Goal: Task Accomplishment & Management: Use online tool/utility

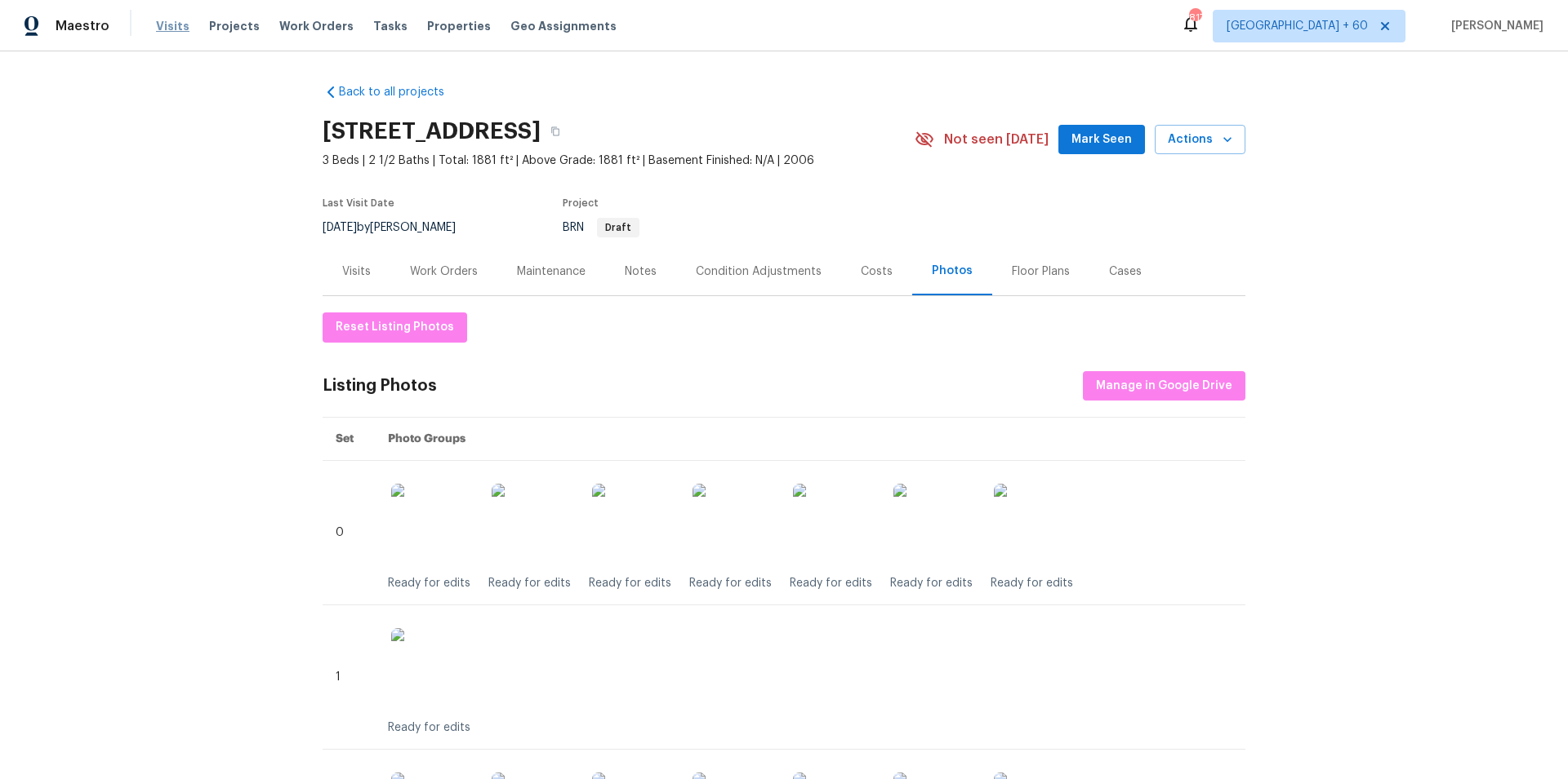
click at [164, 29] on span "Visits" at bounding box center [172, 26] width 33 height 16
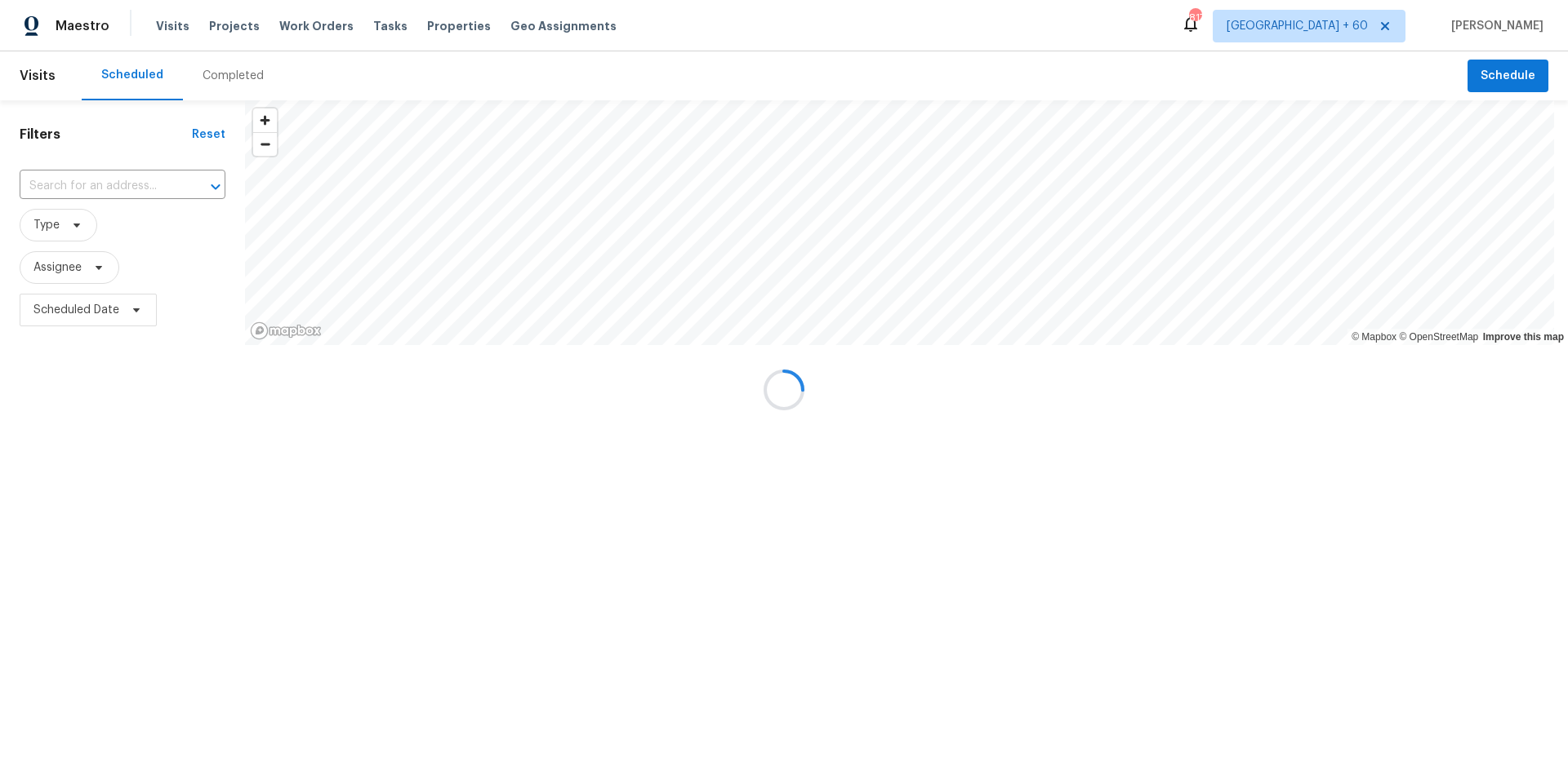
click at [224, 74] on div at bounding box center [784, 389] width 1568 height 779
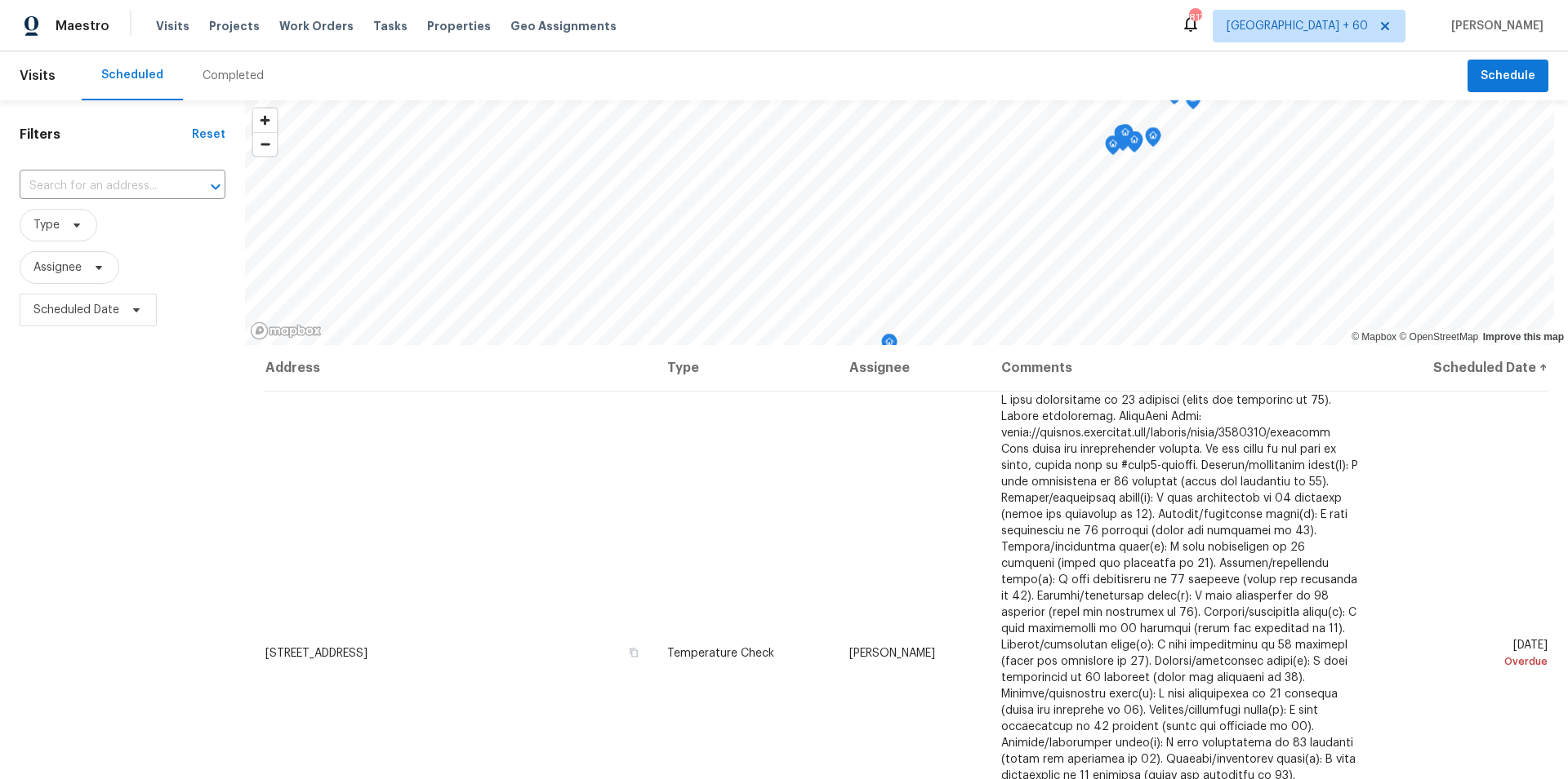
click at [229, 79] on div "Completed" at bounding box center [234, 76] width 62 height 16
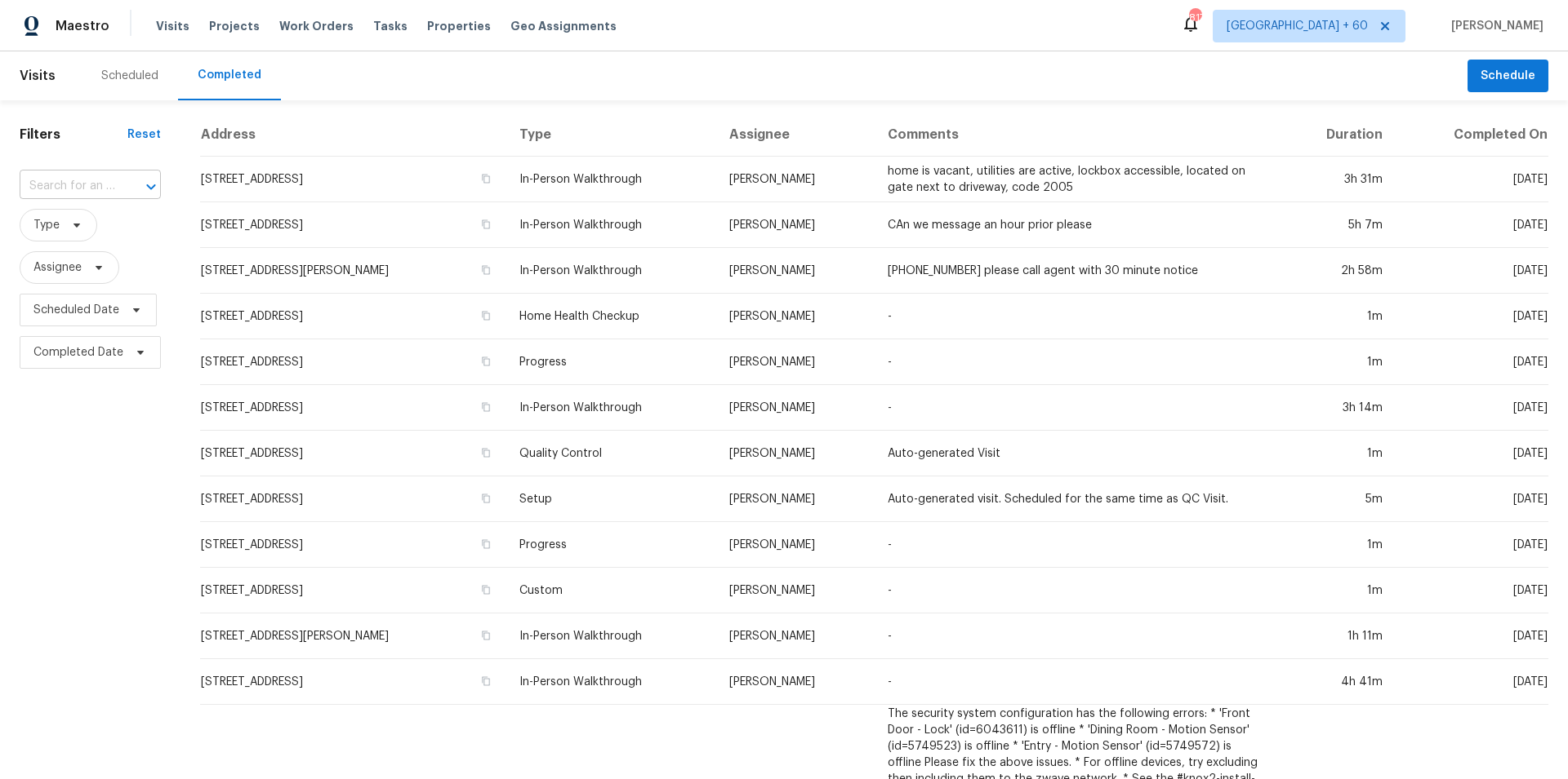
click at [62, 187] on input "text" at bounding box center [68, 186] width 96 height 25
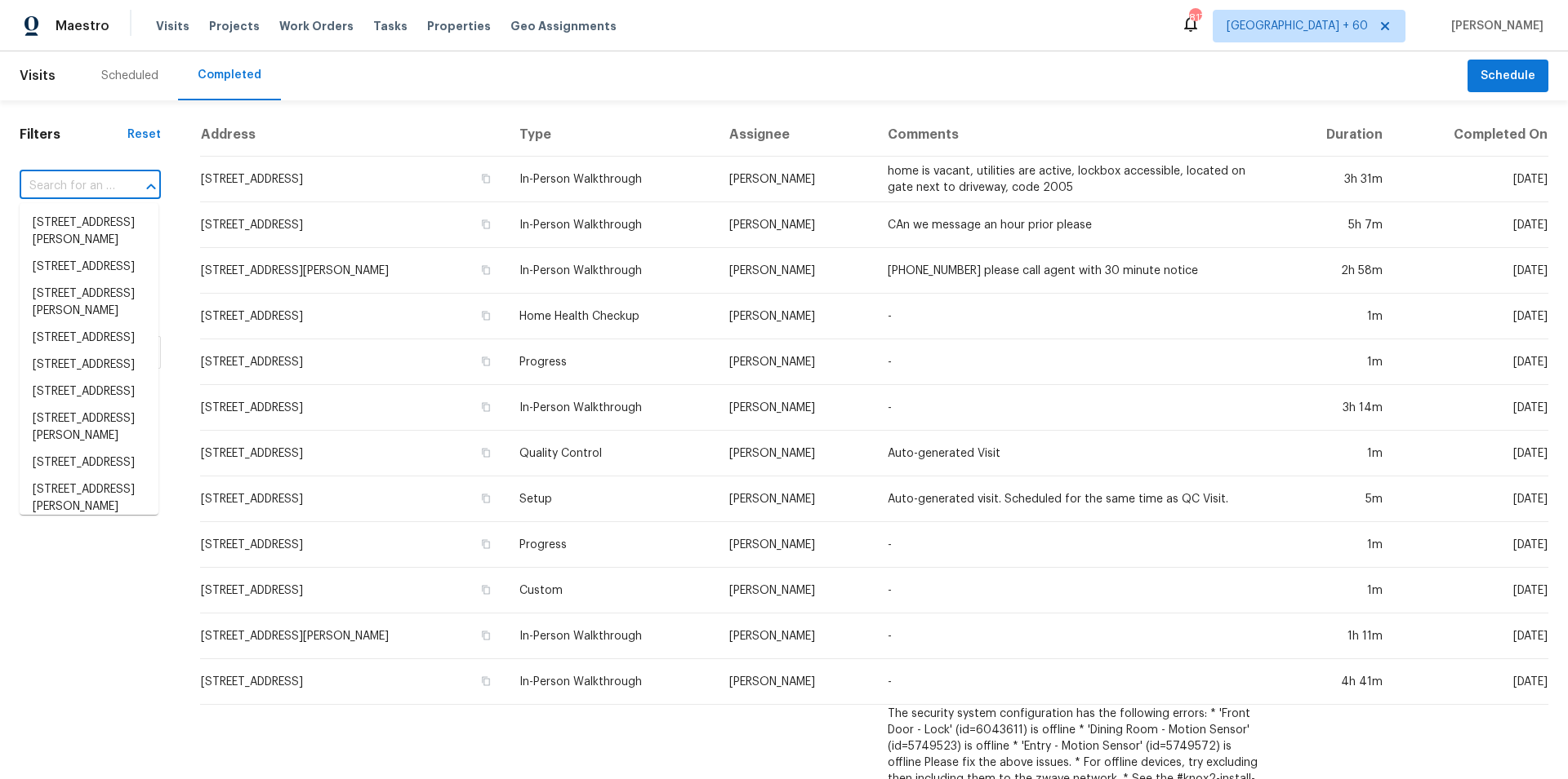
paste input "1703 [GEOGRAPHIC_DATA] [GEOGRAPHIC_DATA] [US_STATE]"
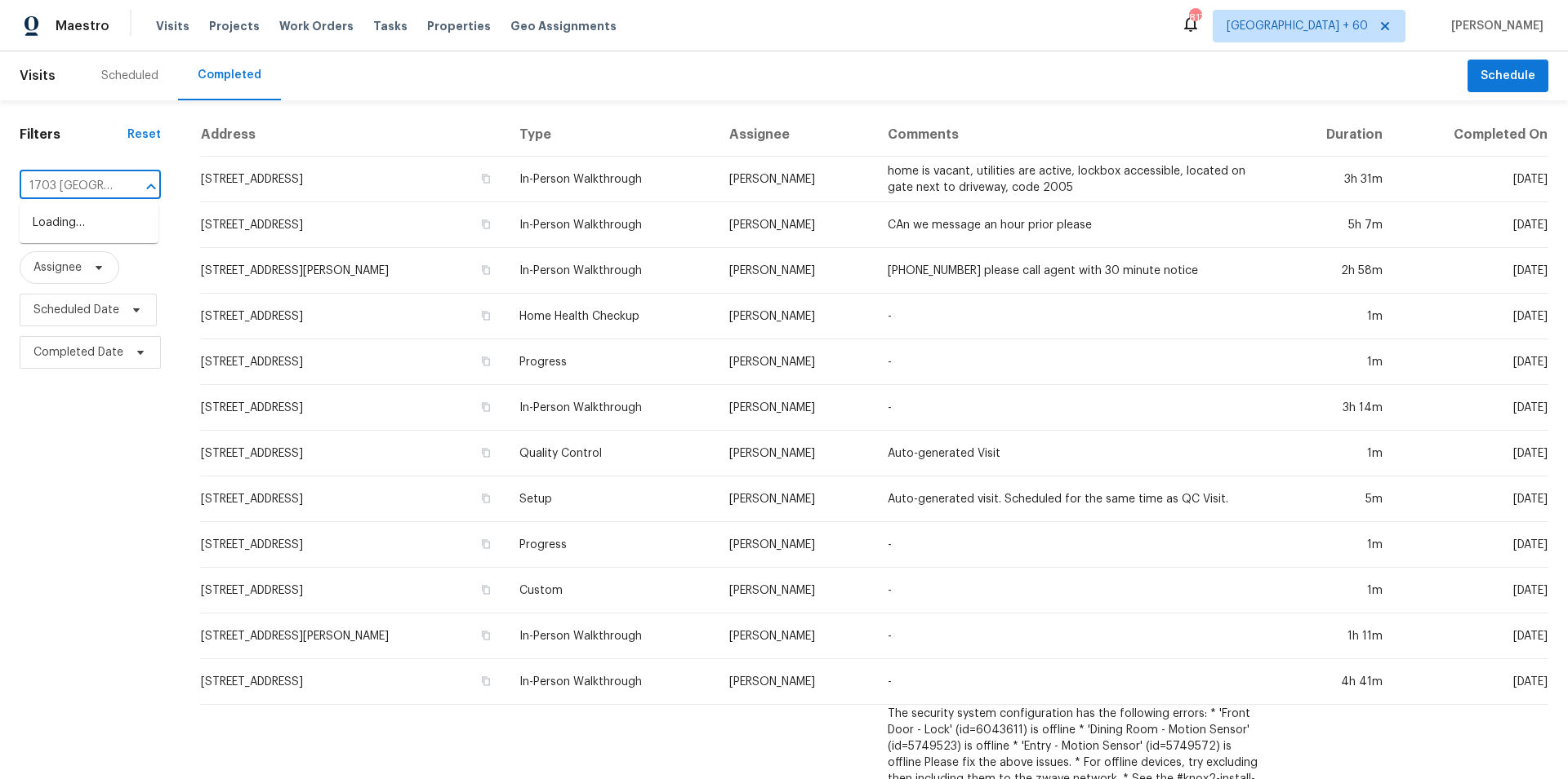
type input "1703 Hartfor"
click at [120, 230] on li "[STREET_ADDRESS]" at bounding box center [89, 223] width 139 height 27
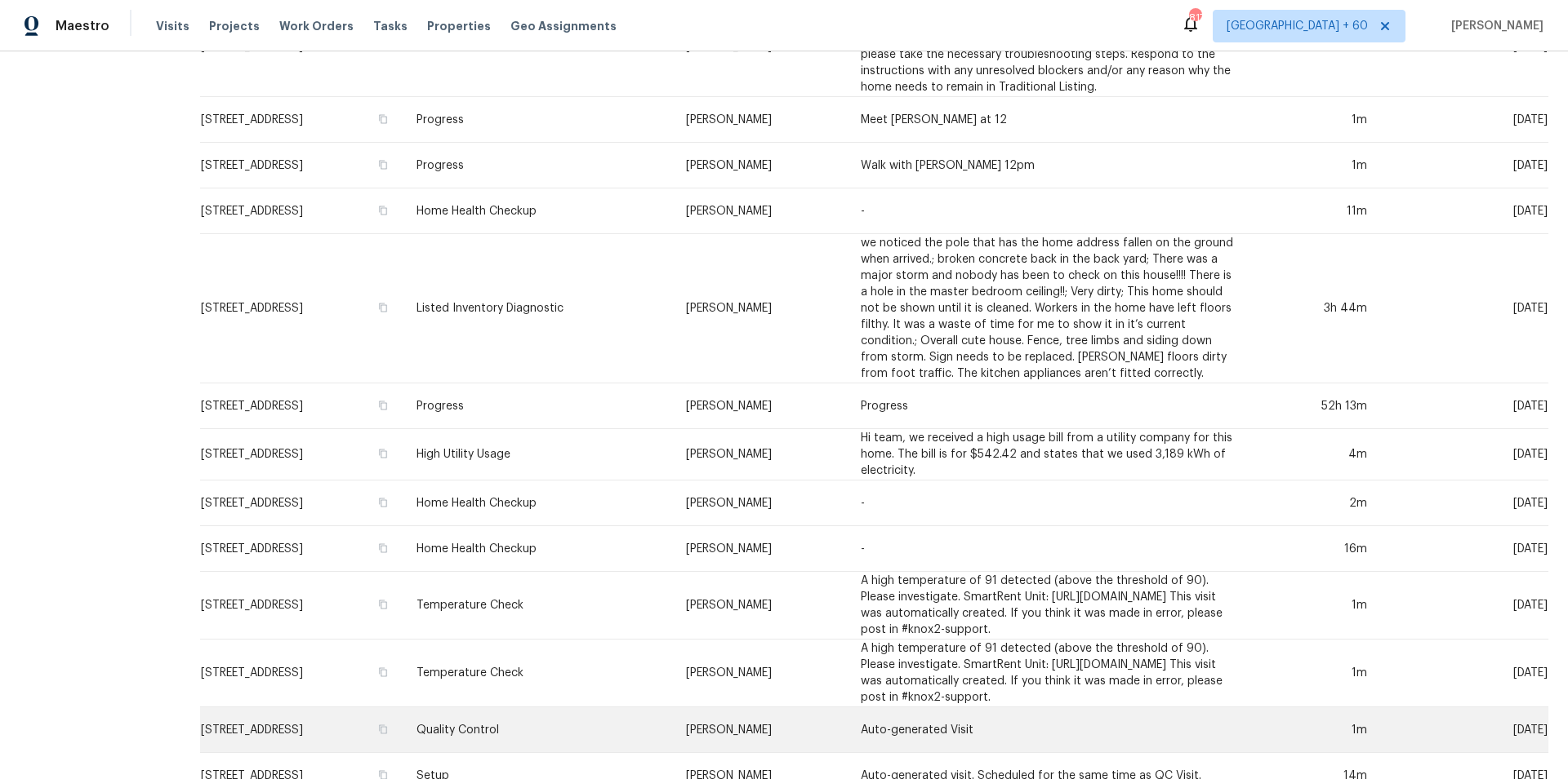
scroll to position [556, 0]
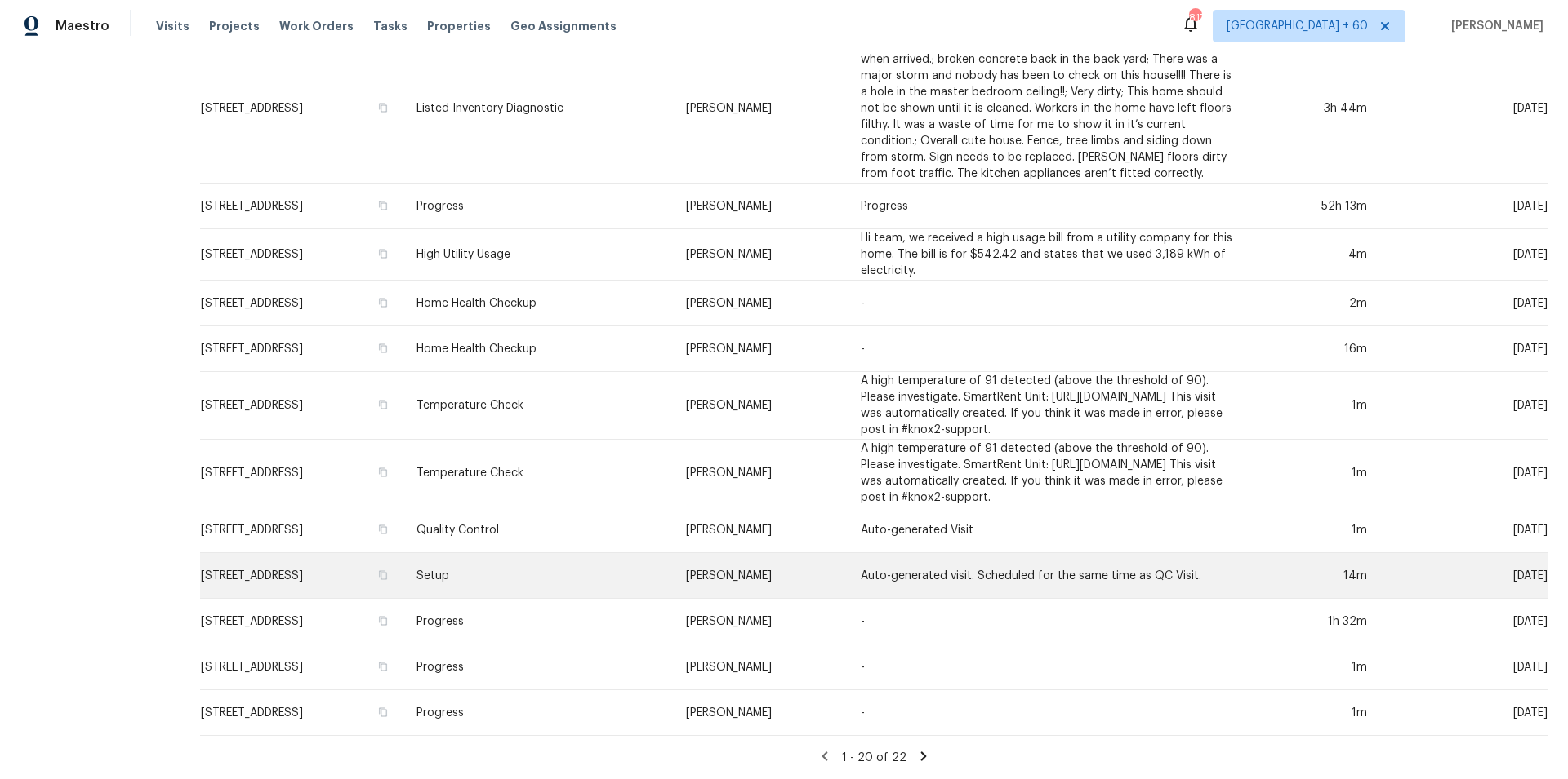
click at [520, 561] on td "Setup" at bounding box center [539, 575] width 270 height 46
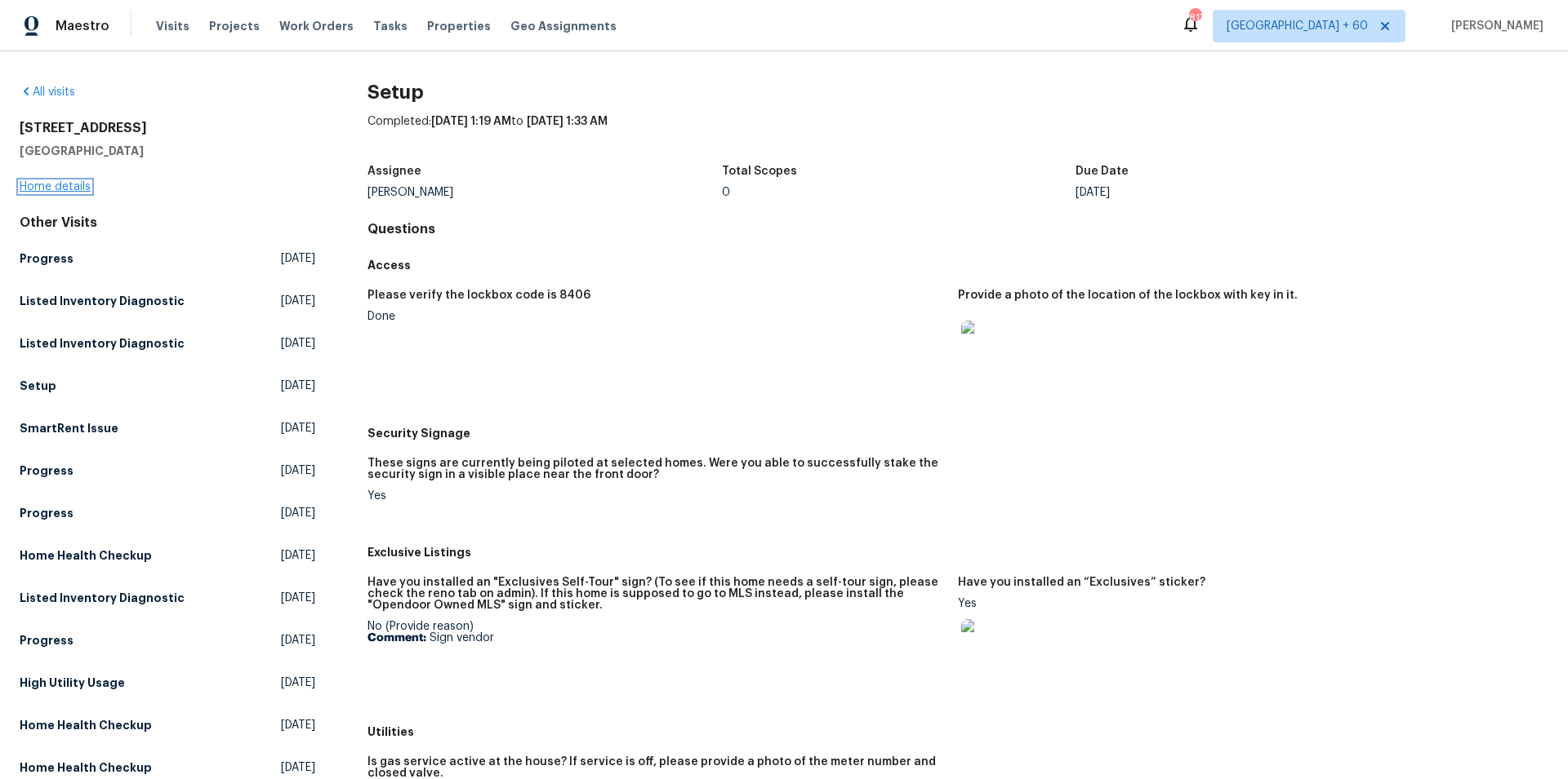
click at [71, 183] on link "Home details" at bounding box center [55, 186] width 71 height 12
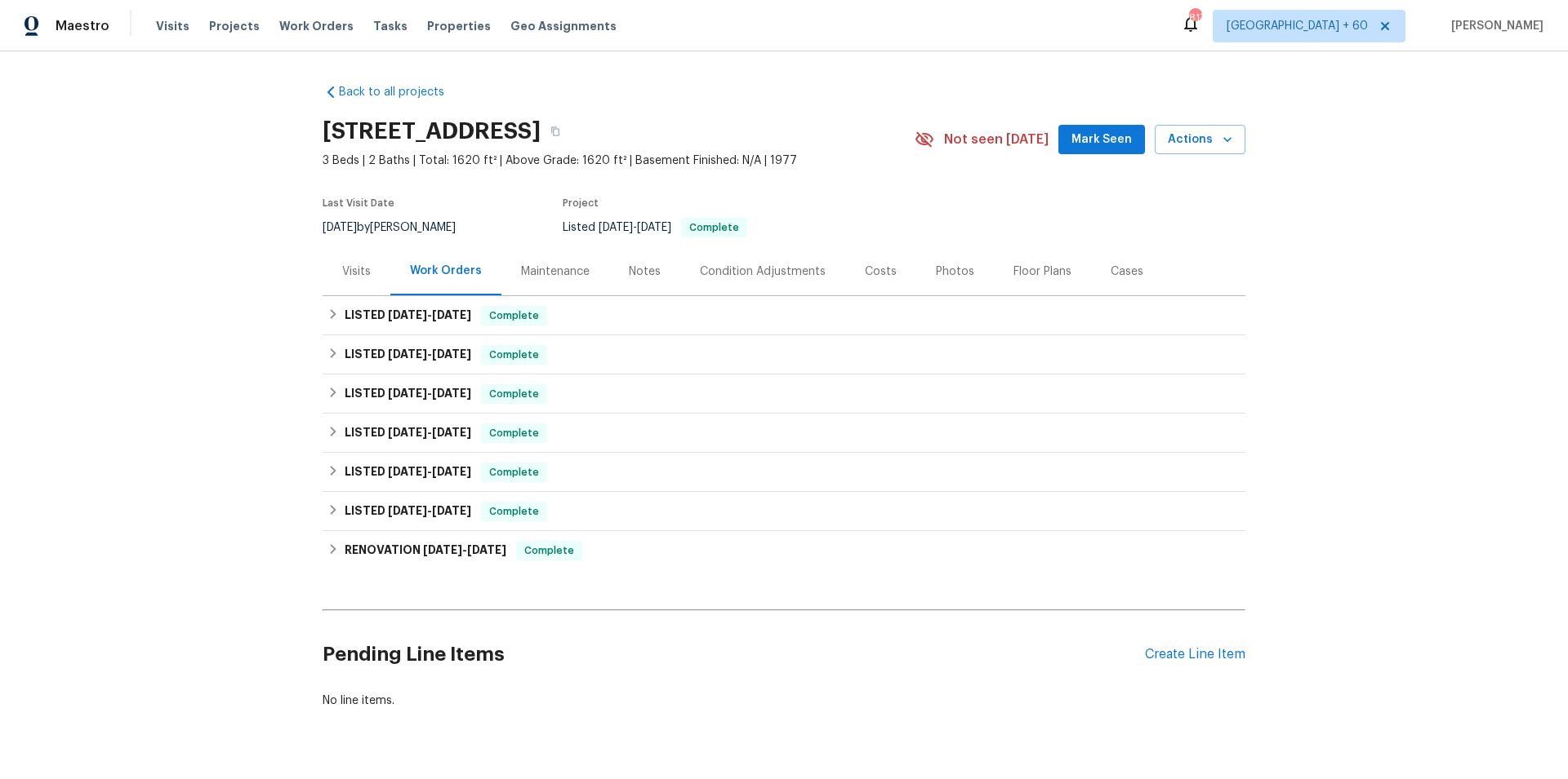
click at [935, 275] on div "Photos" at bounding box center [954, 271] width 38 height 16
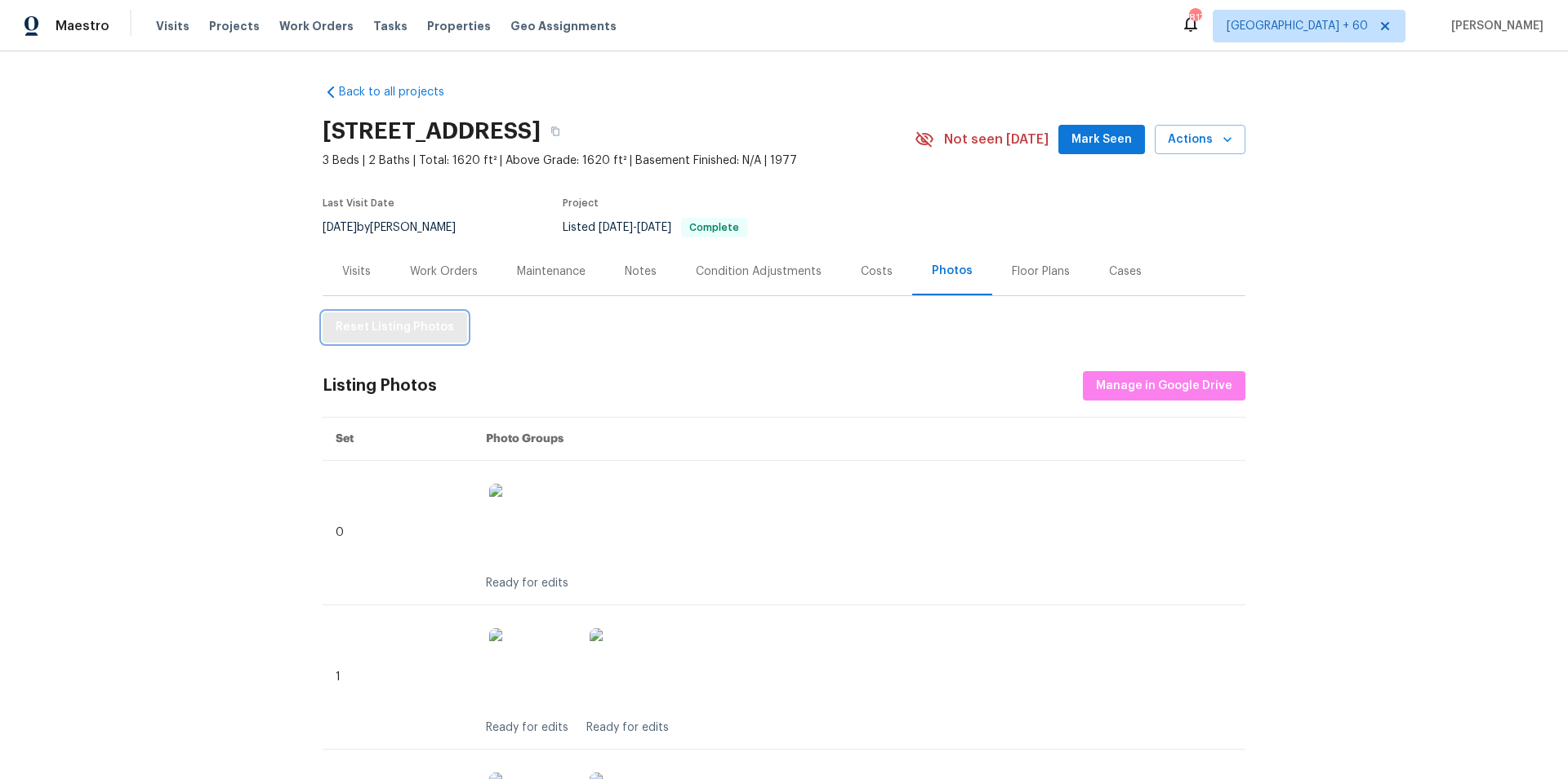
click at [375, 326] on span "Reset Listing Photos" at bounding box center [395, 328] width 119 height 21
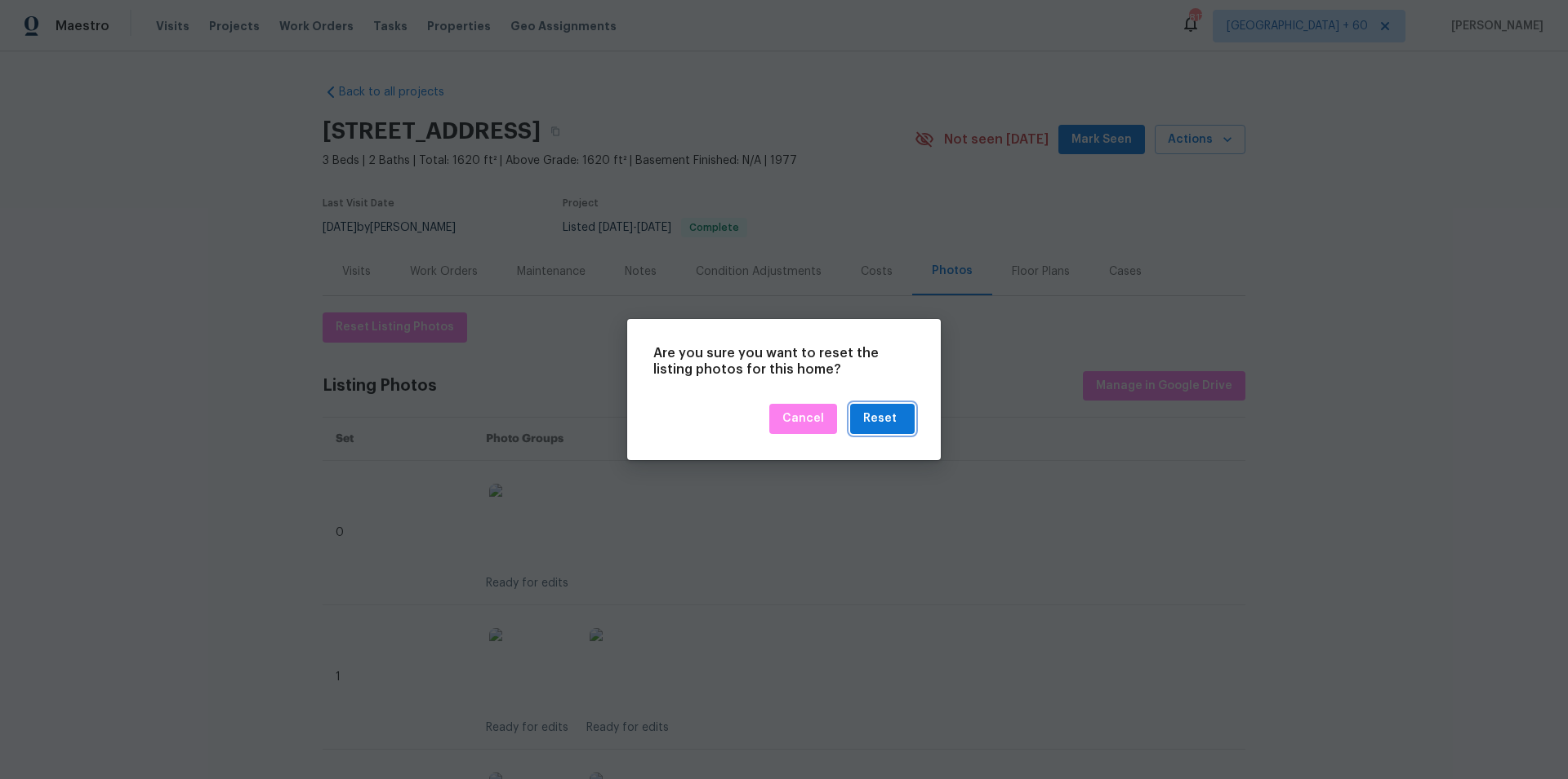
click at [896, 424] on div "Reset" at bounding box center [882, 419] width 38 height 21
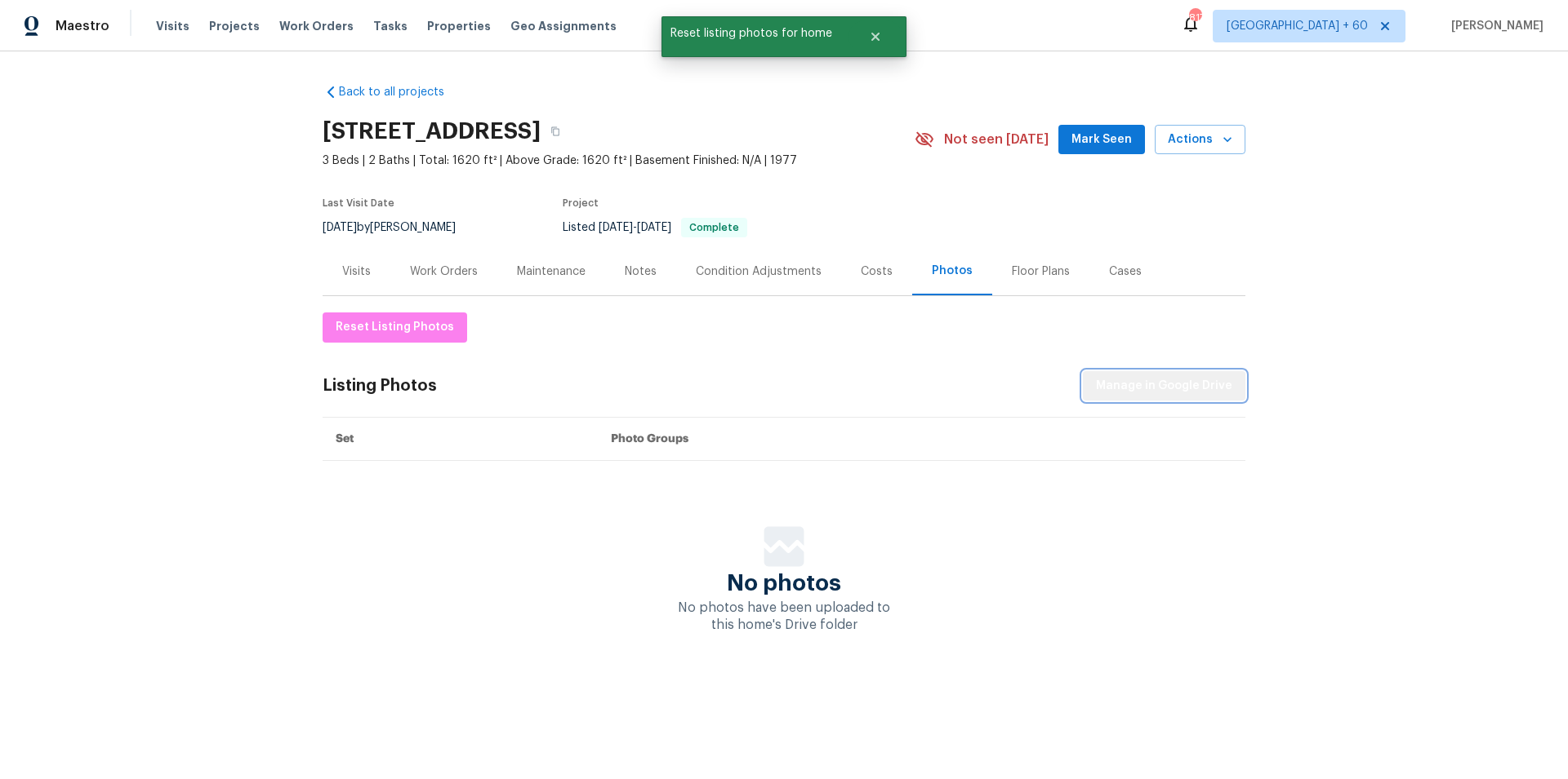
click at [1190, 389] on span "Manage in Google Drive" at bounding box center [1163, 386] width 137 height 21
